Goal: Information Seeking & Learning: Understand process/instructions

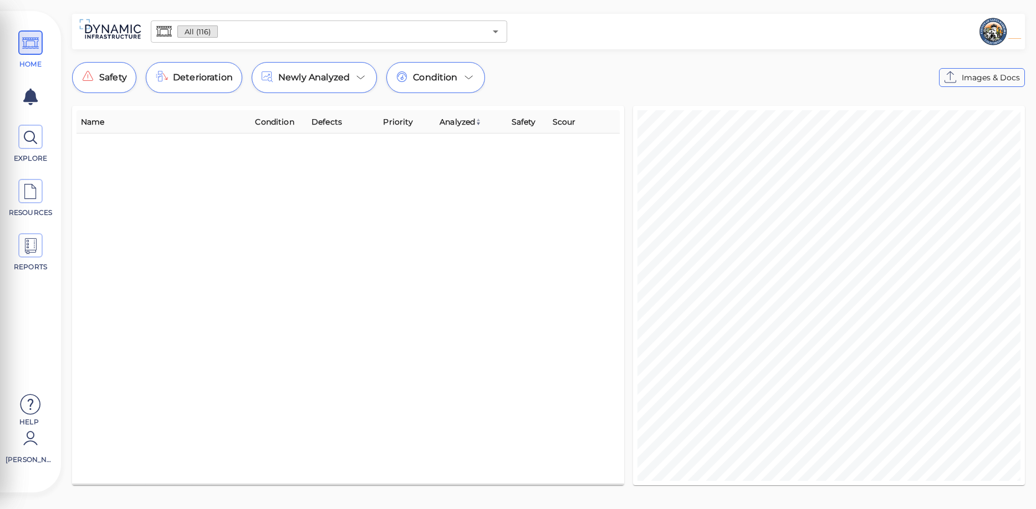
click at [30, 406] on icon at bounding box center [30, 405] width 22 height 33
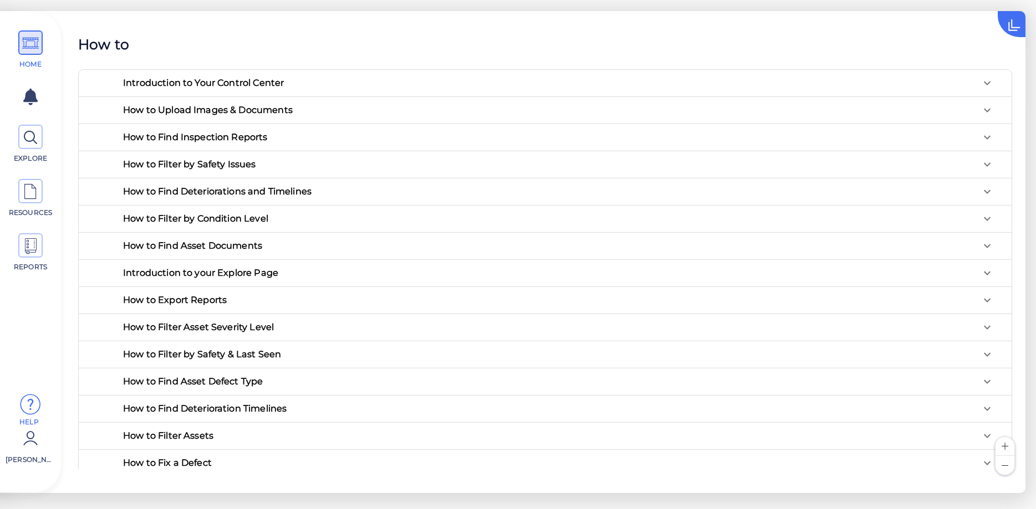
click at [245, 84] on div "Introduction to Your Control Center" at bounding box center [203, 82] width 161 height 9
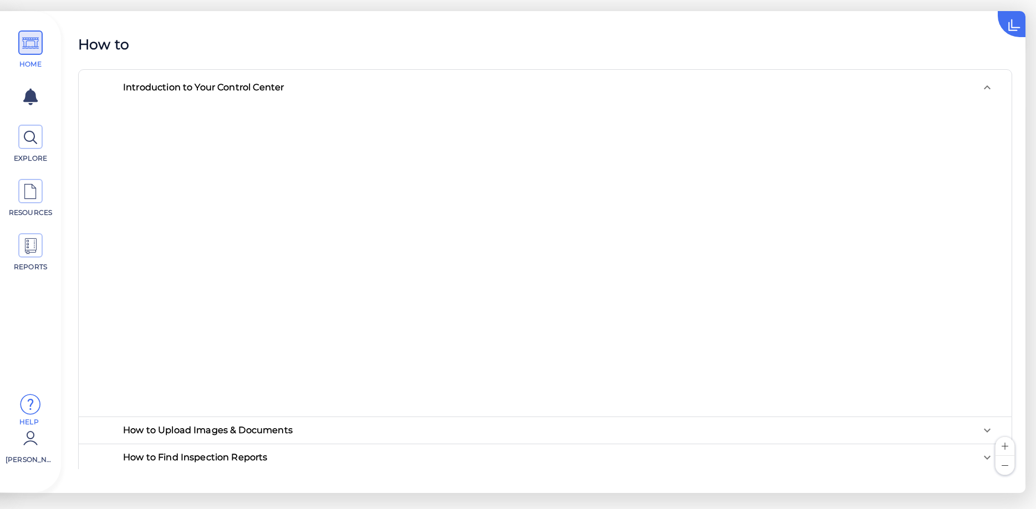
click at [267, 426] on div "How to Upload Images & Documents" at bounding box center [208, 430] width 170 height 9
click at [282, 93] on div "Introduction to Your Control Center" at bounding box center [558, 87] width 889 height 35
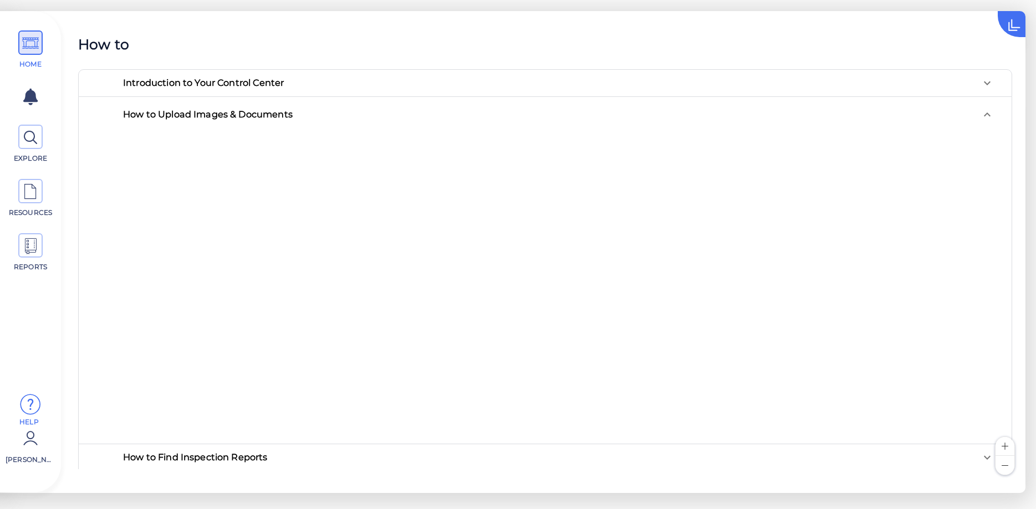
click at [239, 459] on div "How to Find Inspection Reports" at bounding box center [195, 457] width 145 height 9
click at [229, 115] on div "How to Upload Images & Documents" at bounding box center [208, 114] width 170 height 9
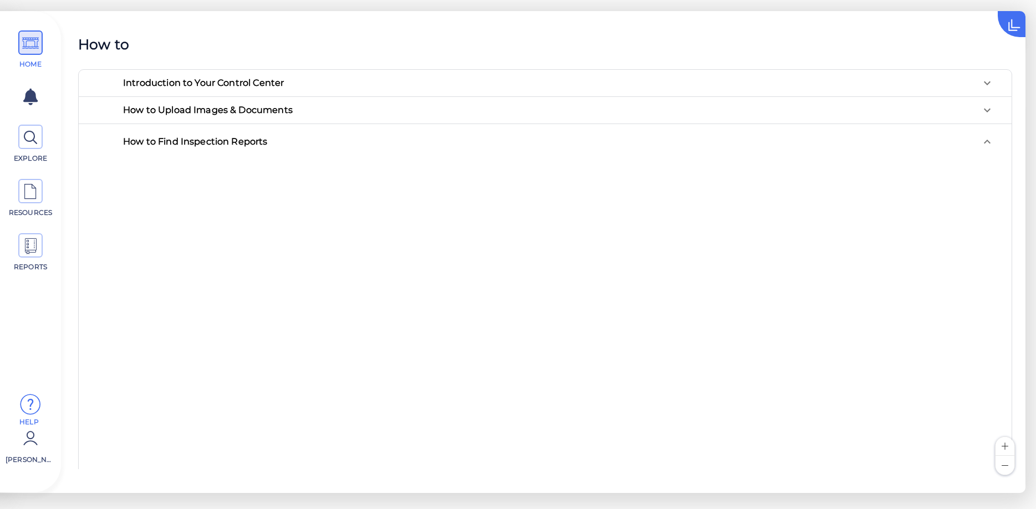
click at [293, 110] on div "How to Upload Images & Documents" at bounding box center [208, 109] width 170 height 9
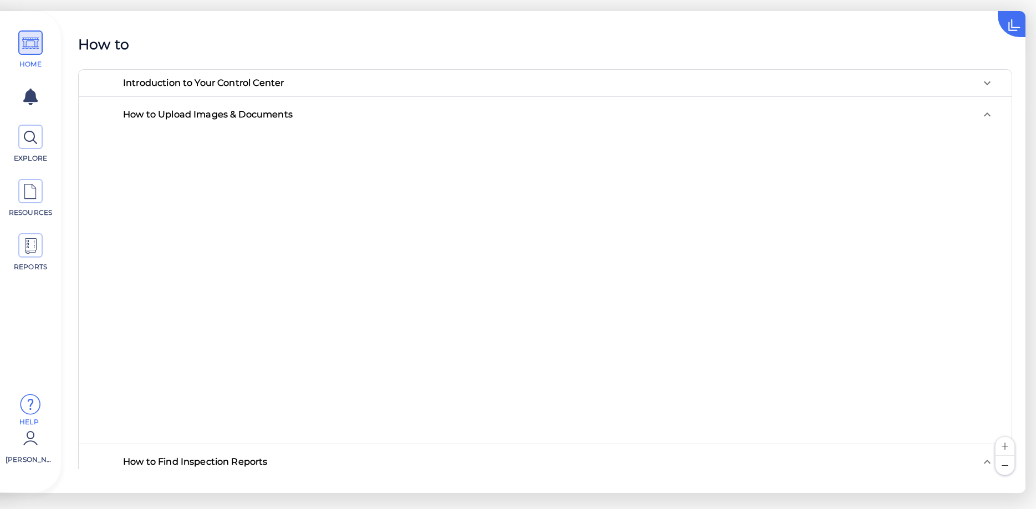
click at [254, 110] on div "How to Upload Images & Documents" at bounding box center [208, 114] width 170 height 9
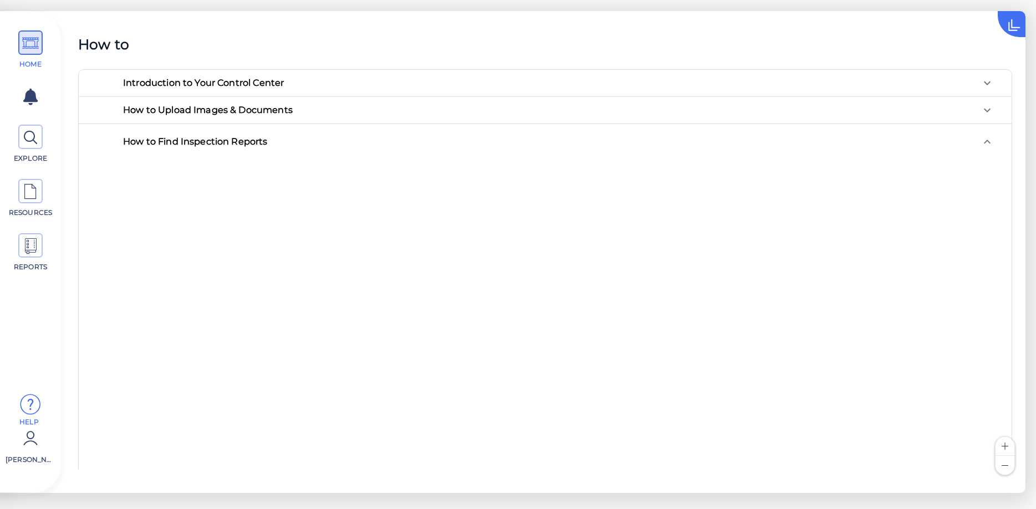
click at [244, 142] on div "How to Find Inspection Reports" at bounding box center [195, 141] width 145 height 9
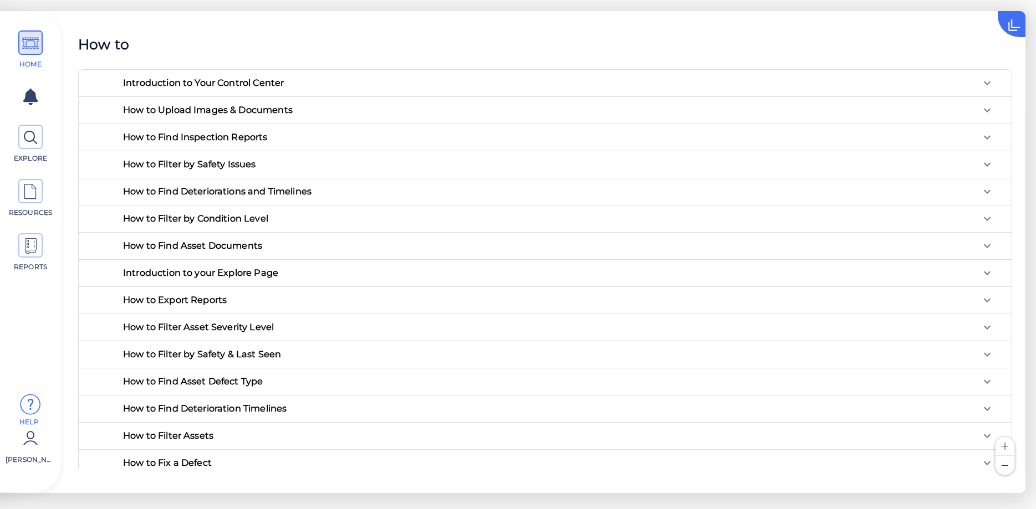
click at [245, 162] on div "How to Filter by Safety Issues" at bounding box center [189, 164] width 133 height 9
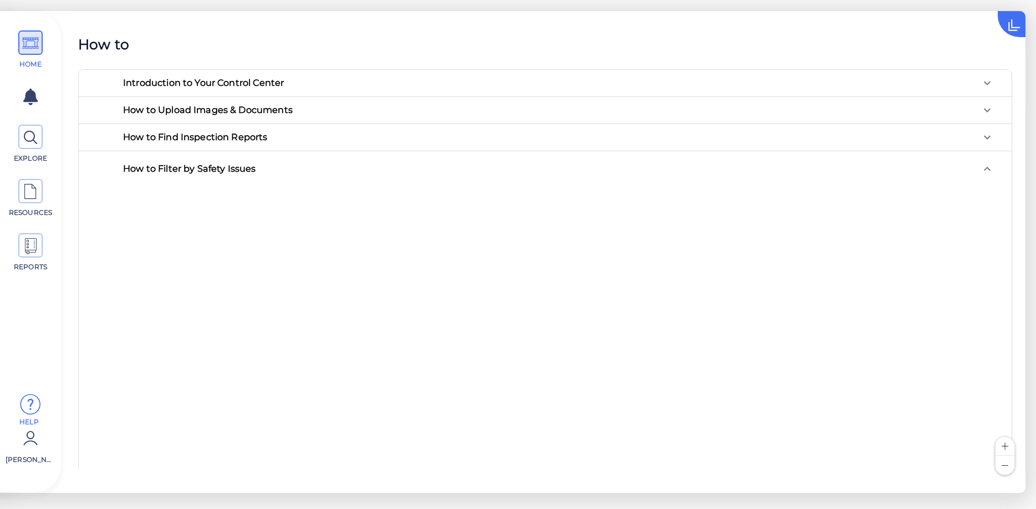
click at [271, 170] on div "How to Filter by Safety Issues" at bounding box center [548, 168] width 851 height 9
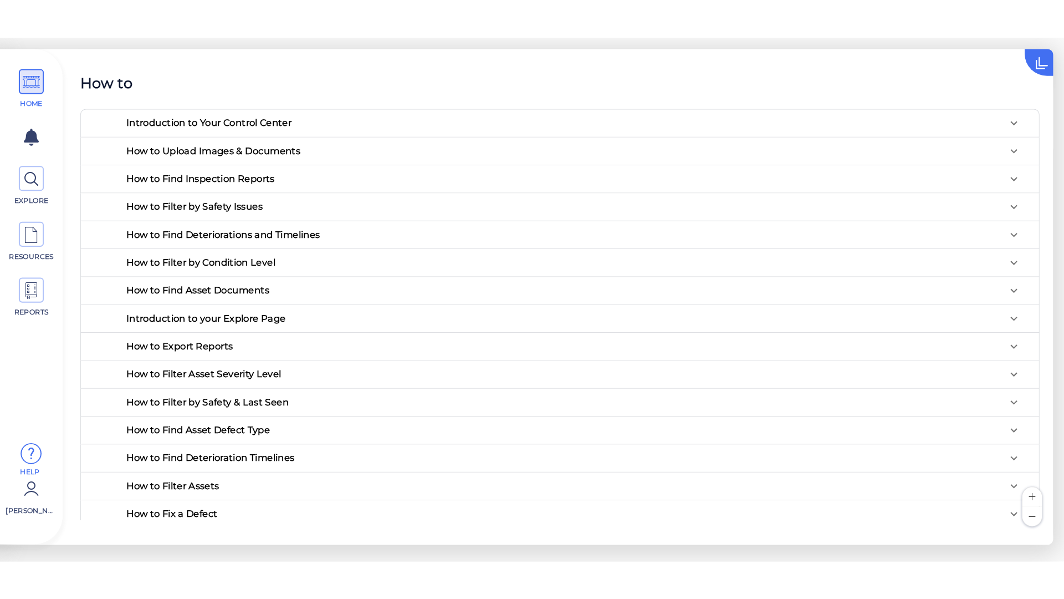
scroll to position [35, 0]
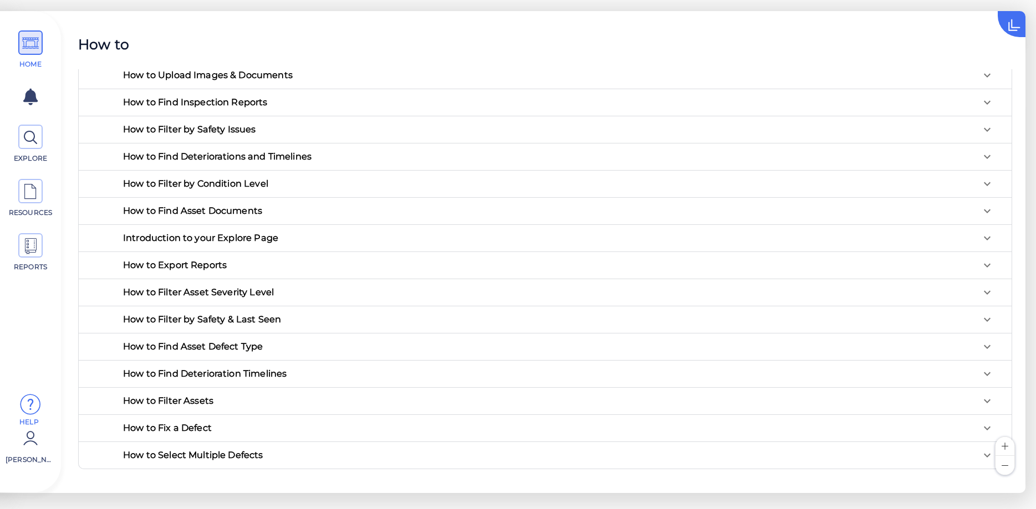
click at [279, 160] on div "How to Find Deteriorations and Timelines" at bounding box center [217, 156] width 188 height 9
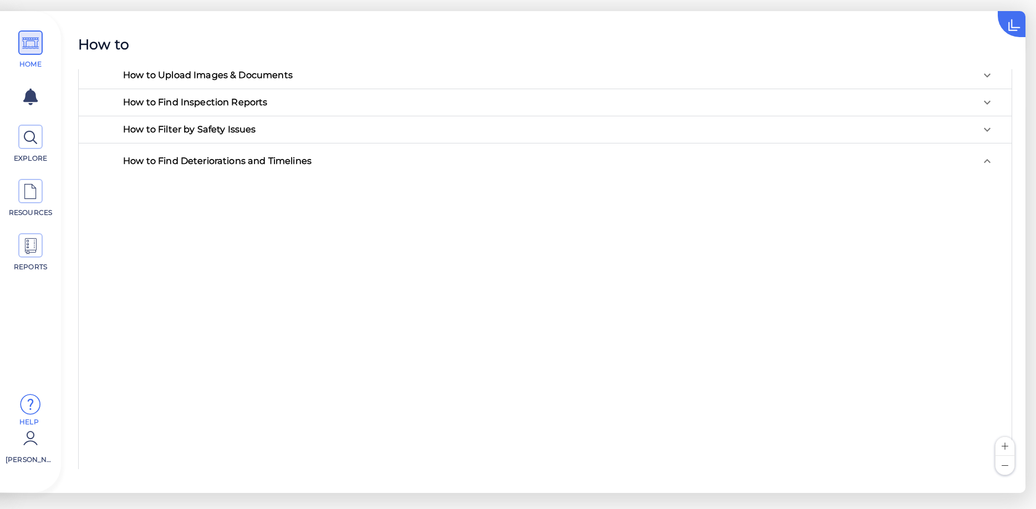
scroll to position [0, 0]
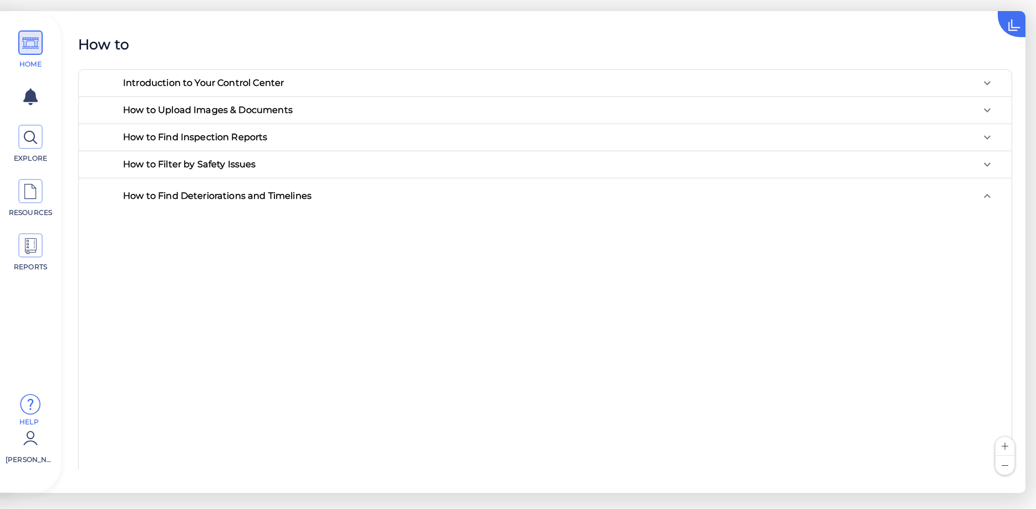
click at [330, 193] on div "How to Find Deteriorations and Timelines" at bounding box center [548, 195] width 851 height 9
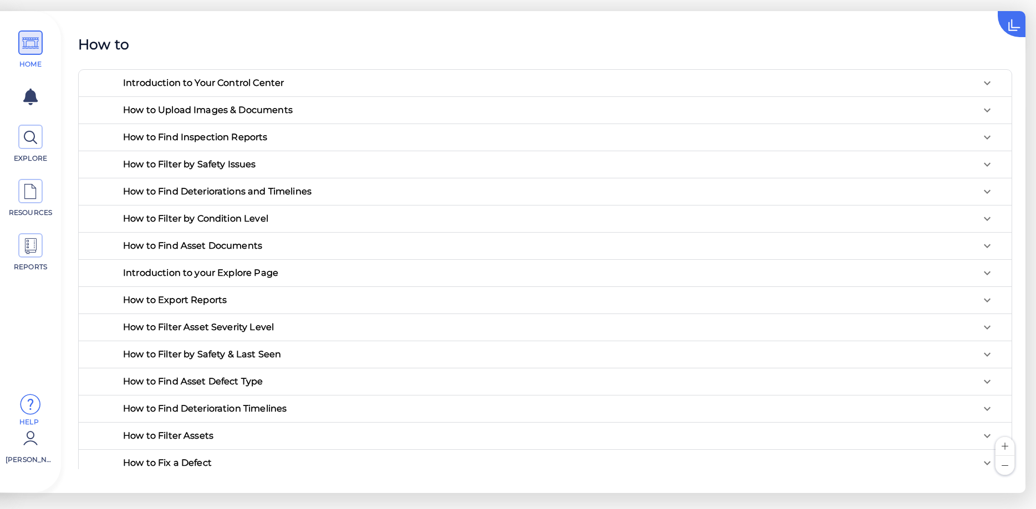
click at [223, 214] on div "How to Filter by Condition Level" at bounding box center [195, 218] width 145 height 9
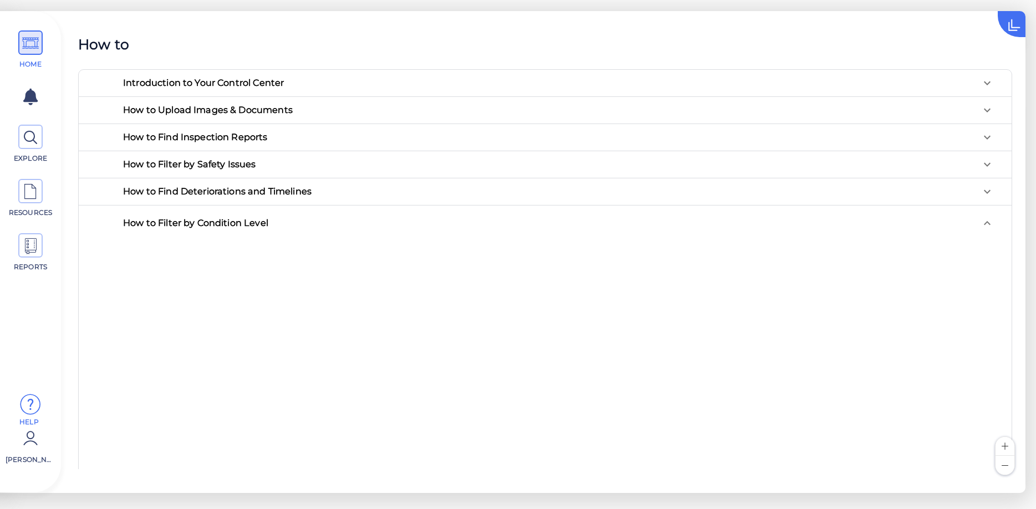
click at [277, 220] on div "How to Filter by Condition Level" at bounding box center [548, 222] width 851 height 9
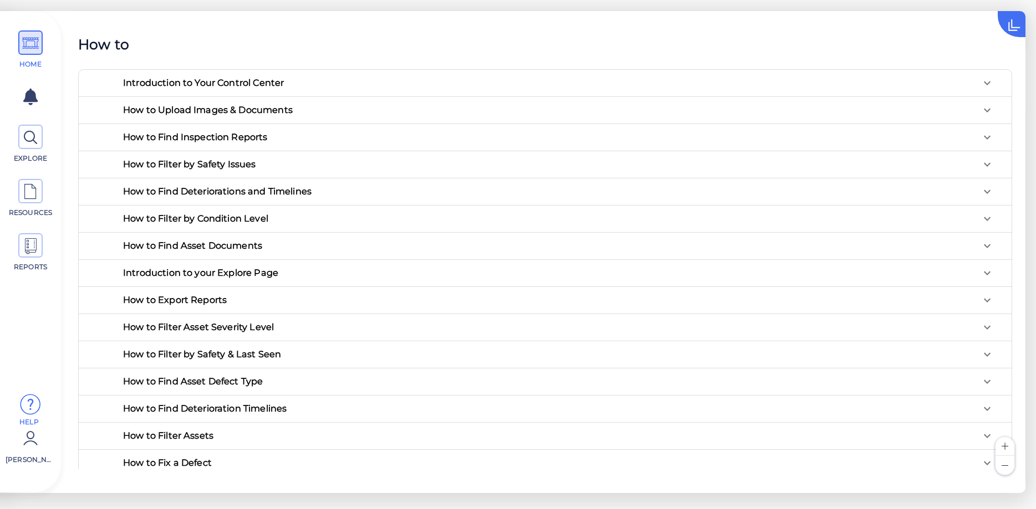
scroll to position [35, 0]
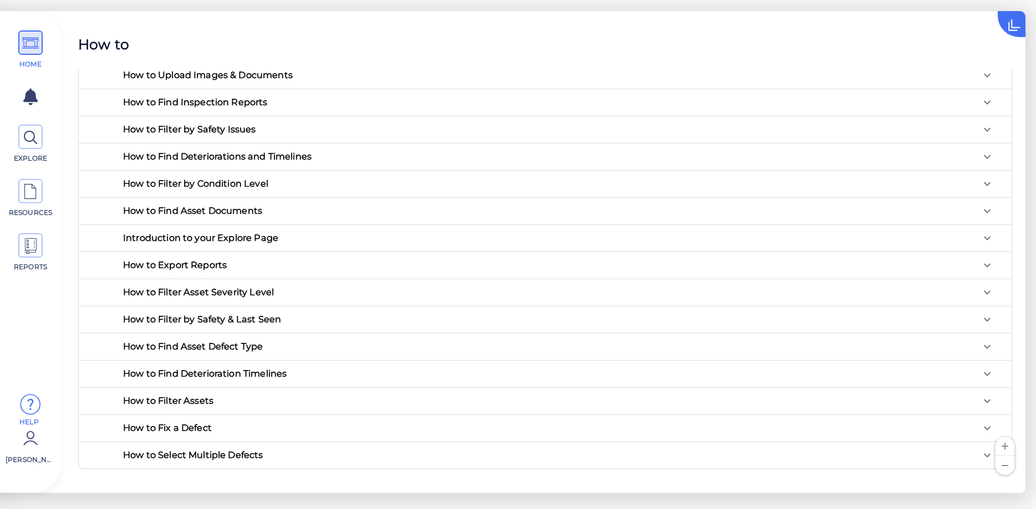
click at [259, 293] on div "How to Filter Asset Severity Level" at bounding box center [198, 292] width 151 height 9
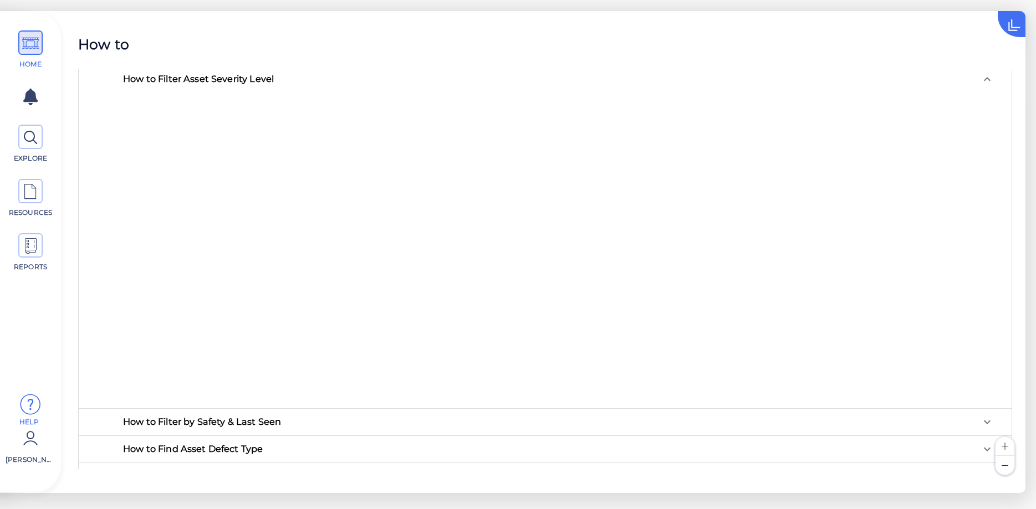
scroll to position [0, 0]
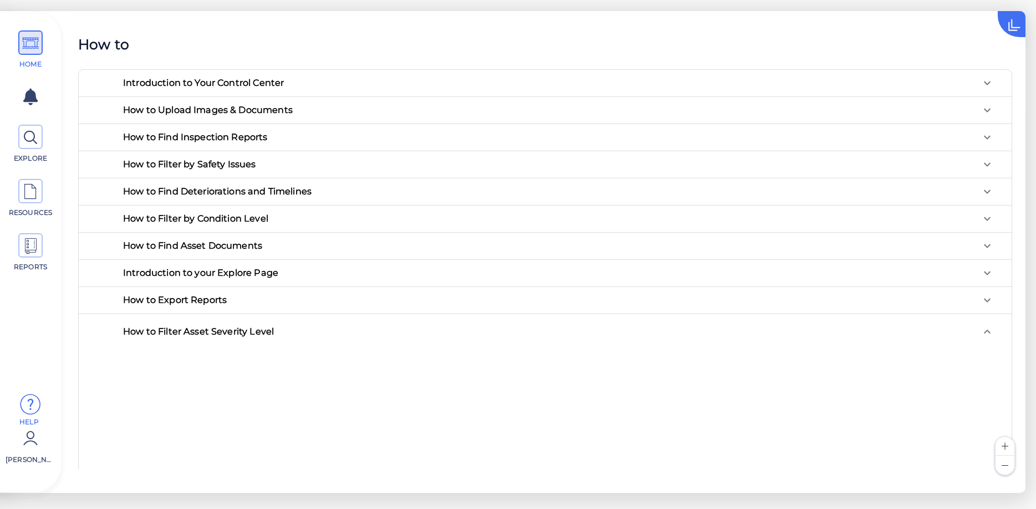
click at [213, 334] on div "How to Filter Asset Severity Level" at bounding box center [198, 331] width 151 height 9
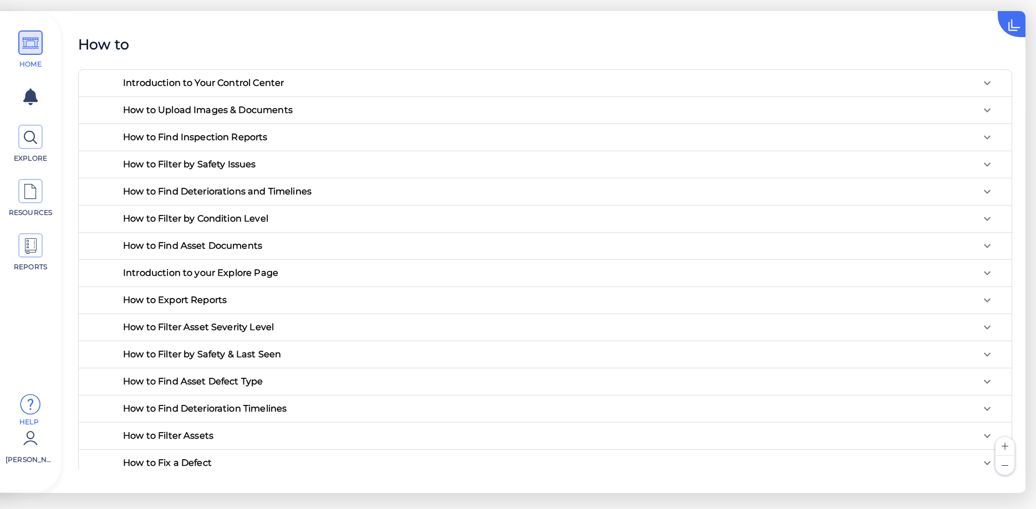
click at [216, 331] on div "How to Filter Asset Severity Level" at bounding box center [198, 327] width 151 height 9
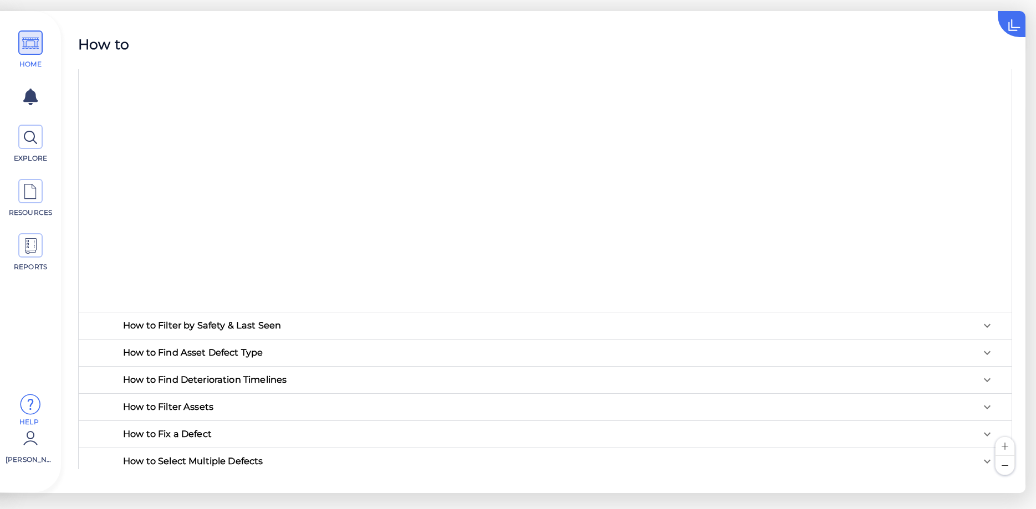
scroll to position [355, 0]
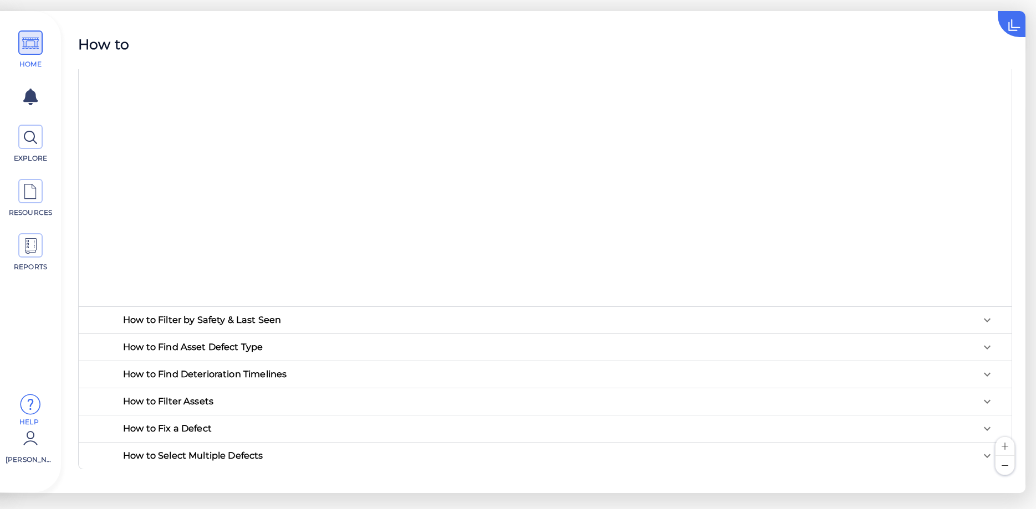
click at [243, 368] on div "How to Find Deterioration Timelines" at bounding box center [558, 374] width 889 height 27
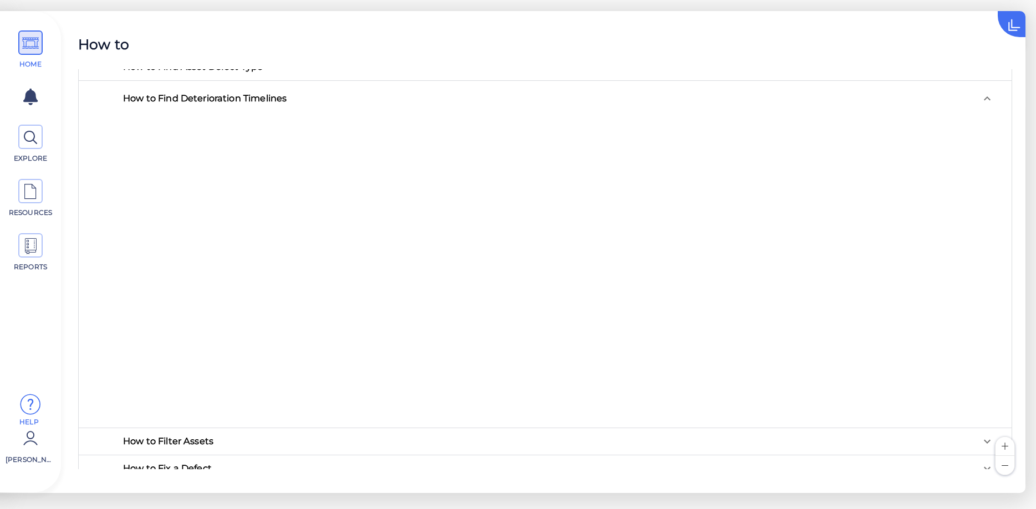
scroll to position [675, 0]
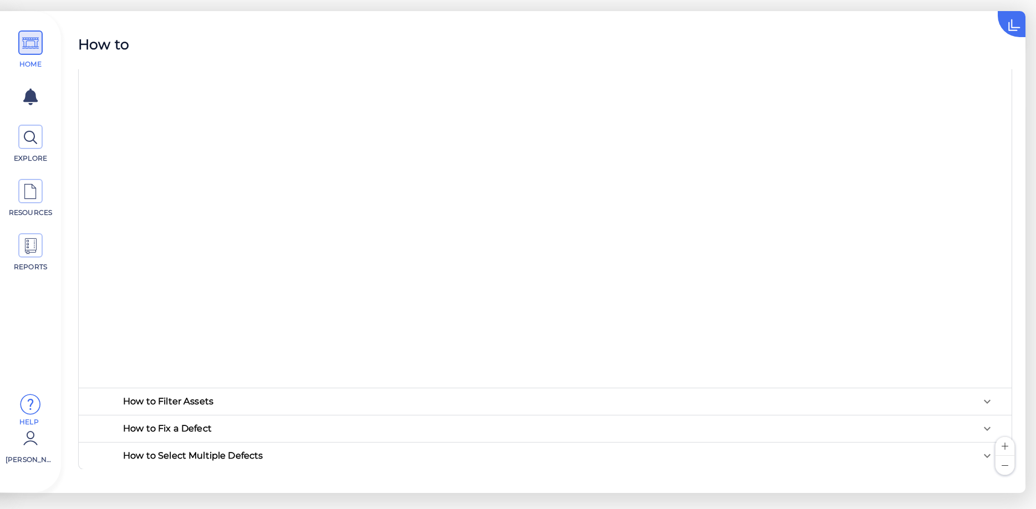
click at [212, 430] on div "How to Fix a Defect" at bounding box center [167, 428] width 89 height 9
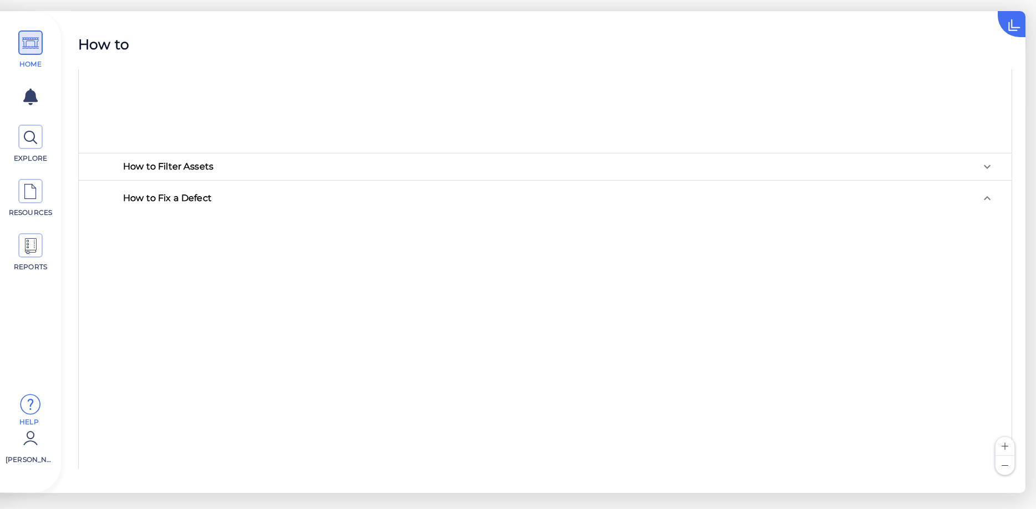
scroll to position [995, 0]
